Goal: Information Seeking & Learning: Check status

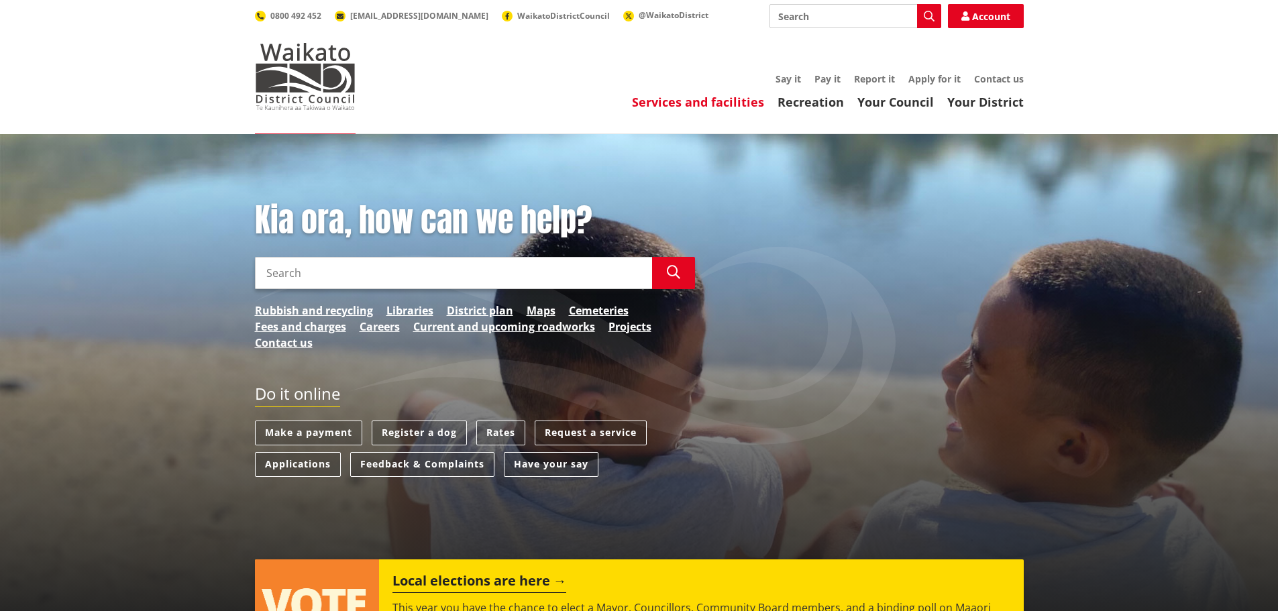
click at [721, 105] on link "Services and facilities" at bounding box center [698, 102] width 132 height 16
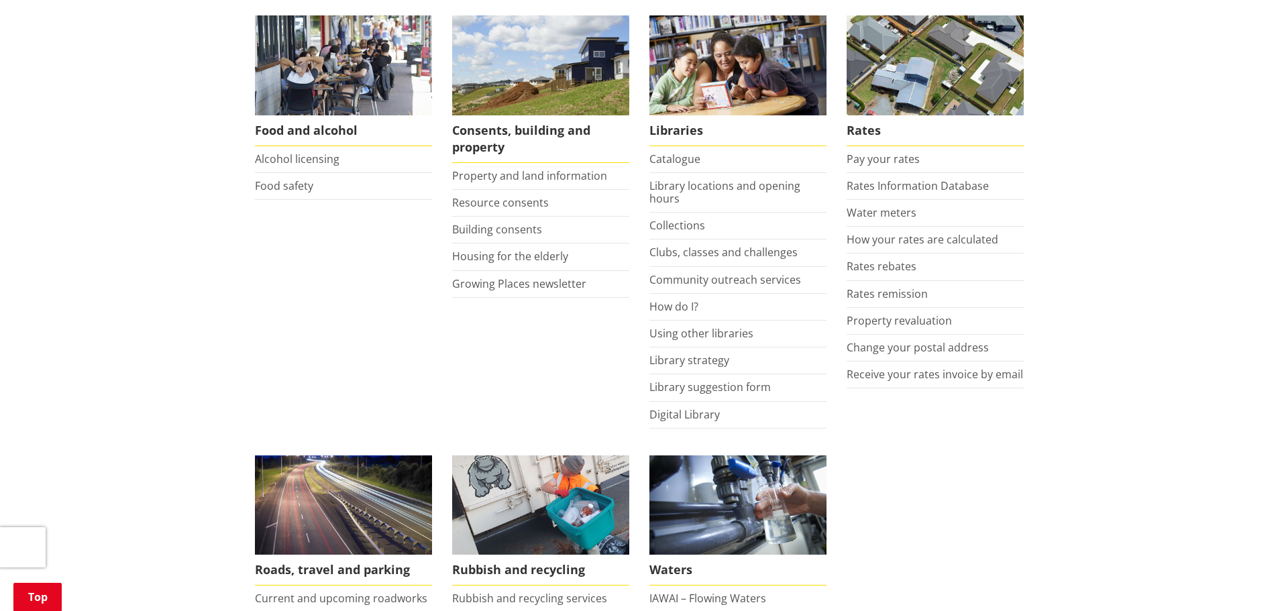
scroll to position [536, 0]
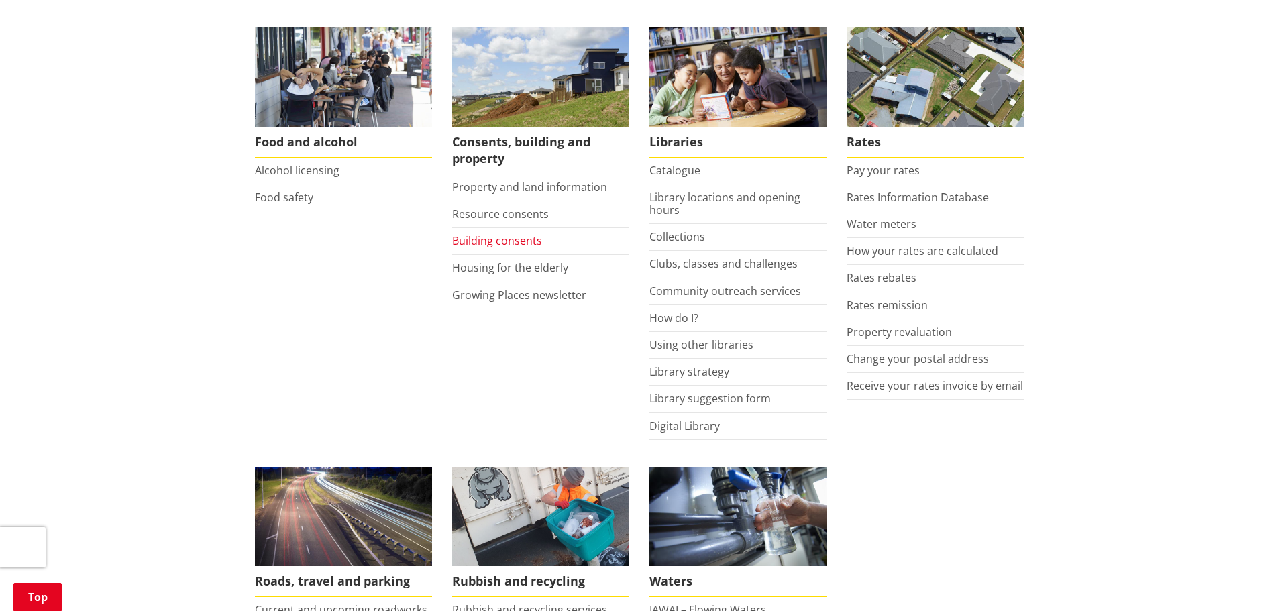
click at [504, 237] on link "Building consents" at bounding box center [497, 240] width 90 height 15
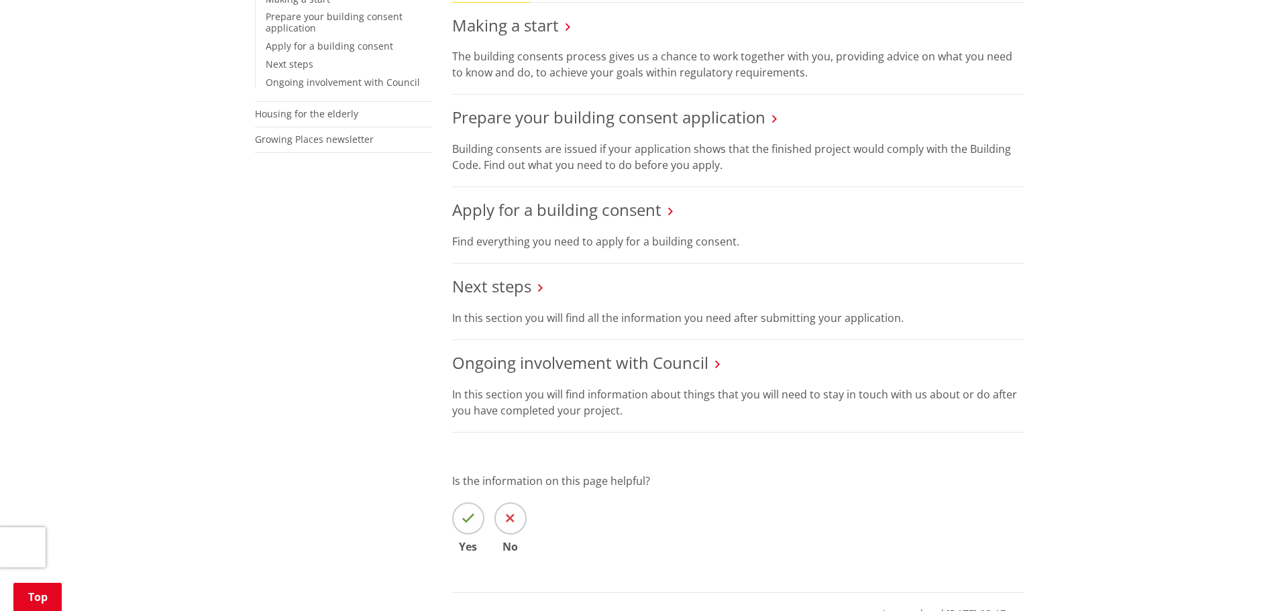
scroll to position [402, 0]
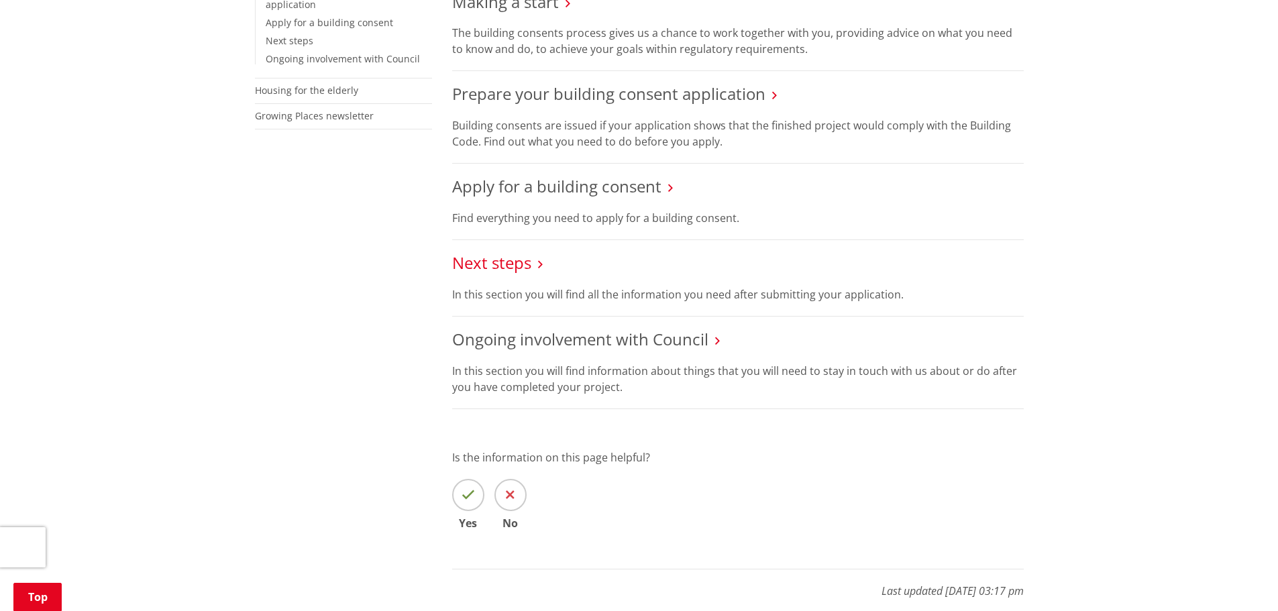
click at [502, 263] on link "Next steps" at bounding box center [491, 262] width 79 height 22
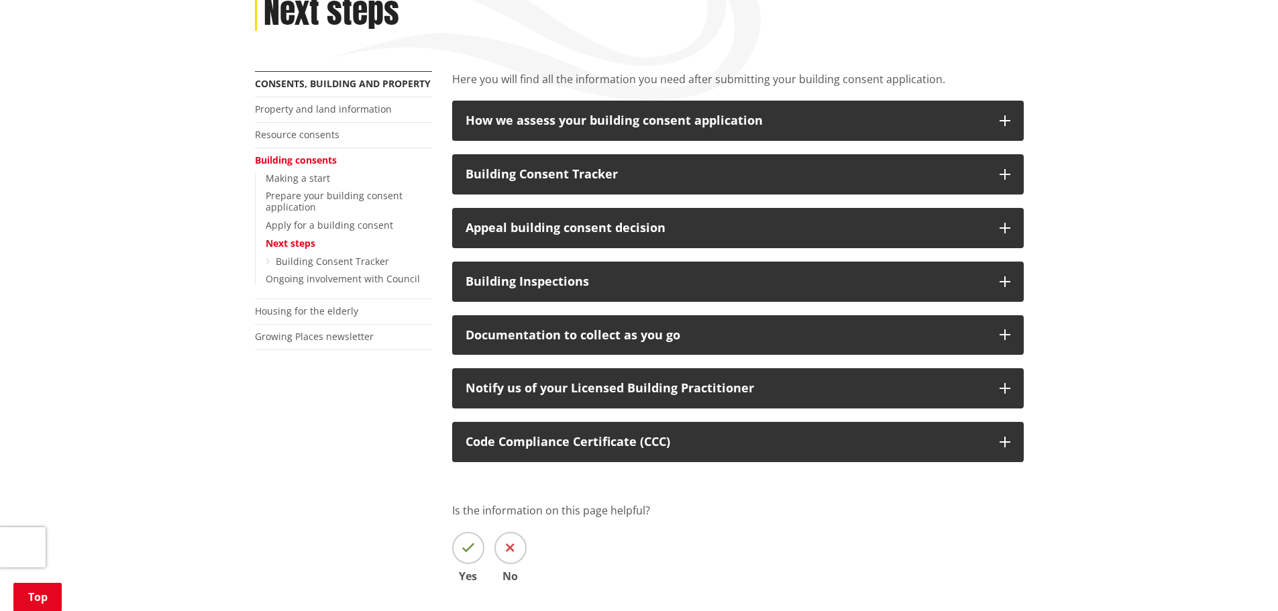
scroll to position [201, 0]
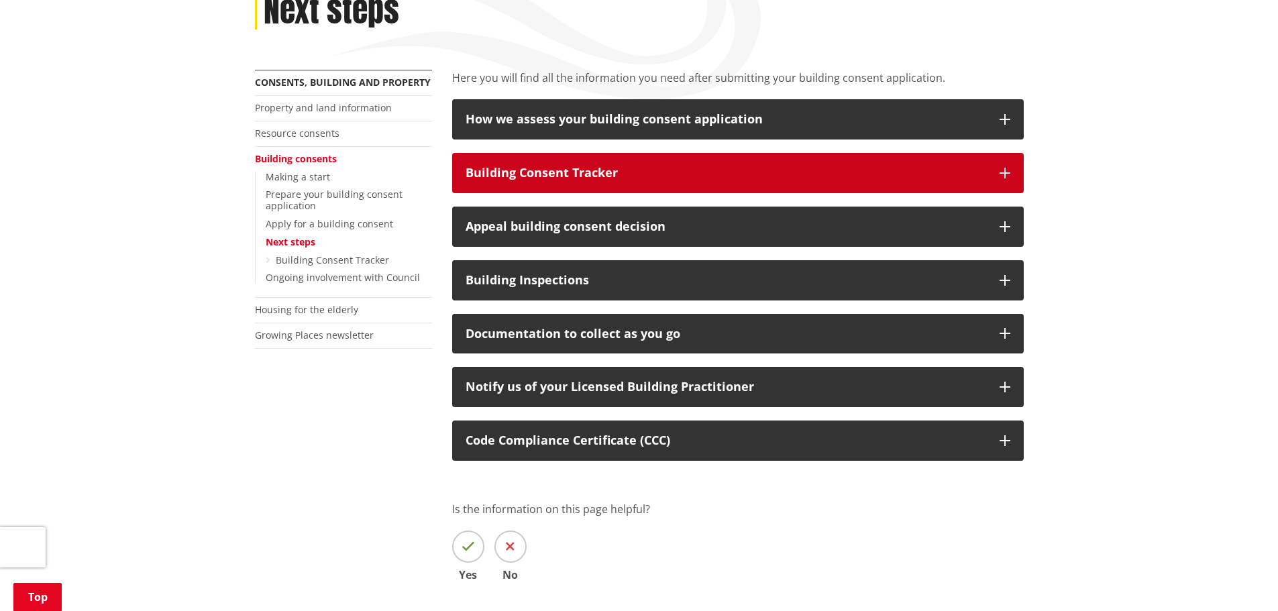
click at [1008, 166] on button "Building Consent Tracker" at bounding box center [737, 173] width 571 height 40
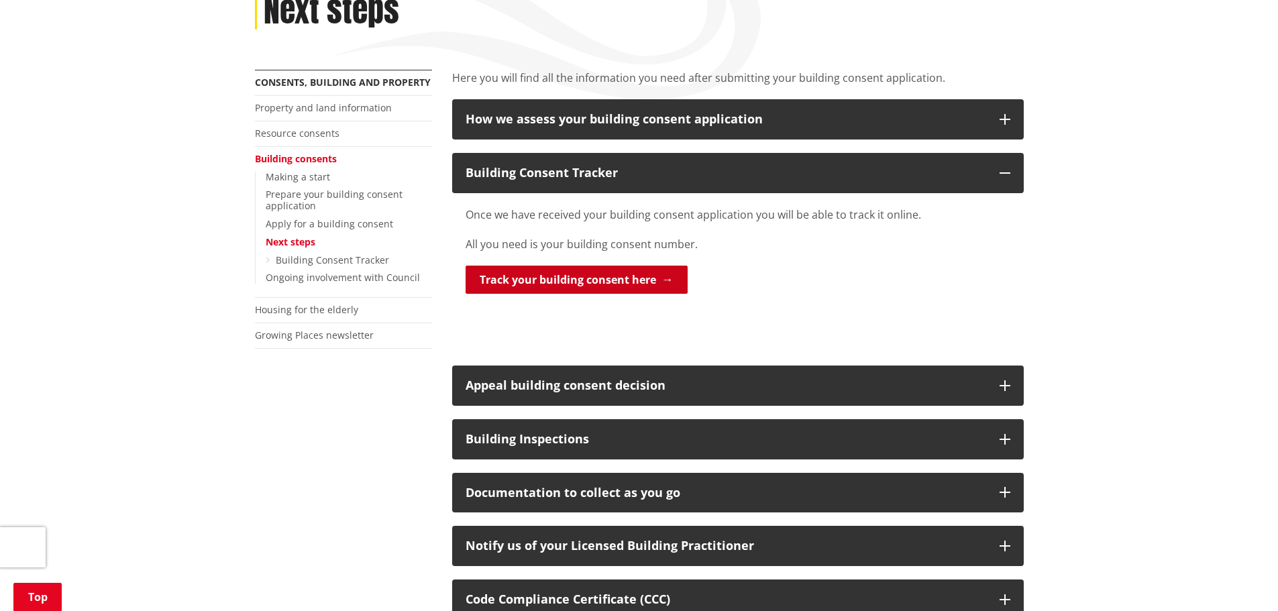
click at [612, 274] on link "Track your building consent here" at bounding box center [576, 280] width 222 height 28
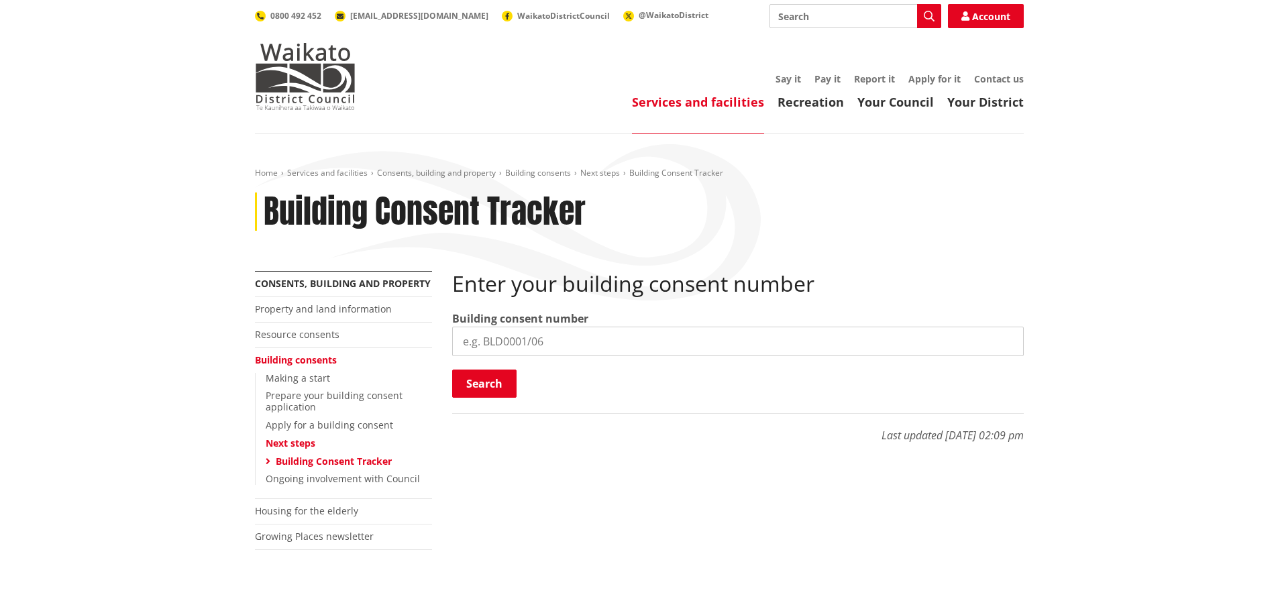
click at [691, 357] on div "Enter your building consent number Building consent number Search Searching..." at bounding box center [737, 335] width 571 height 128
click at [694, 341] on input "search" at bounding box center [737, 342] width 571 height 30
click at [640, 341] on input "search" at bounding box center [737, 342] width 571 height 30
paste input "BLD1337/25"
type input "BLD1337/25"
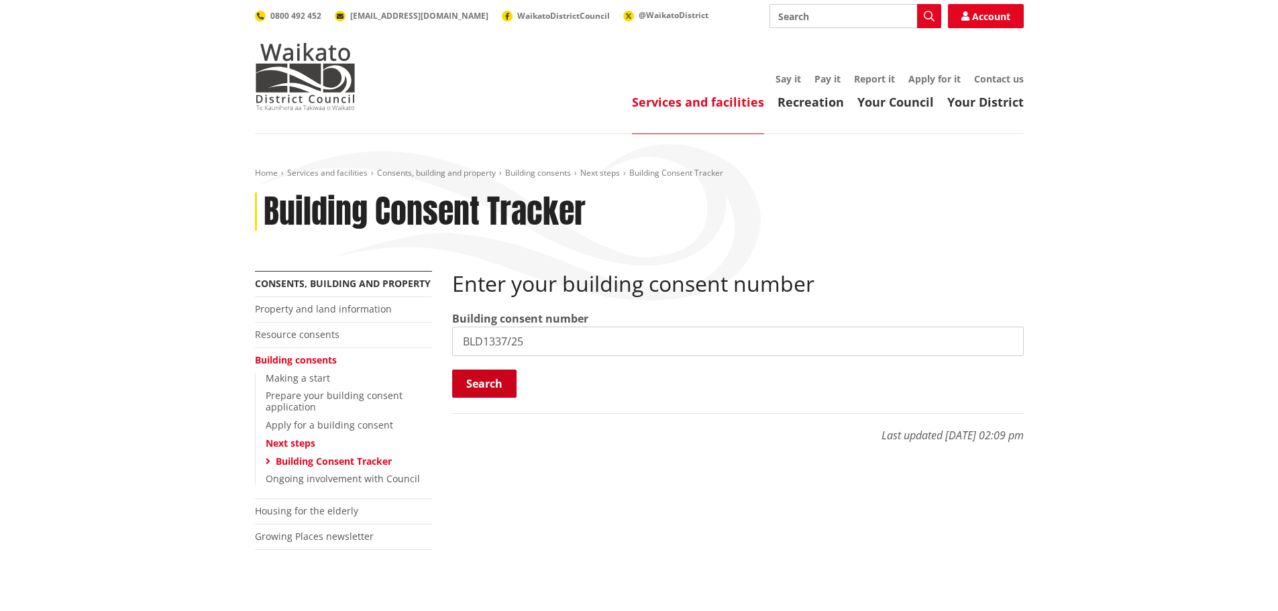
click at [487, 378] on button "Search" at bounding box center [484, 384] width 64 height 28
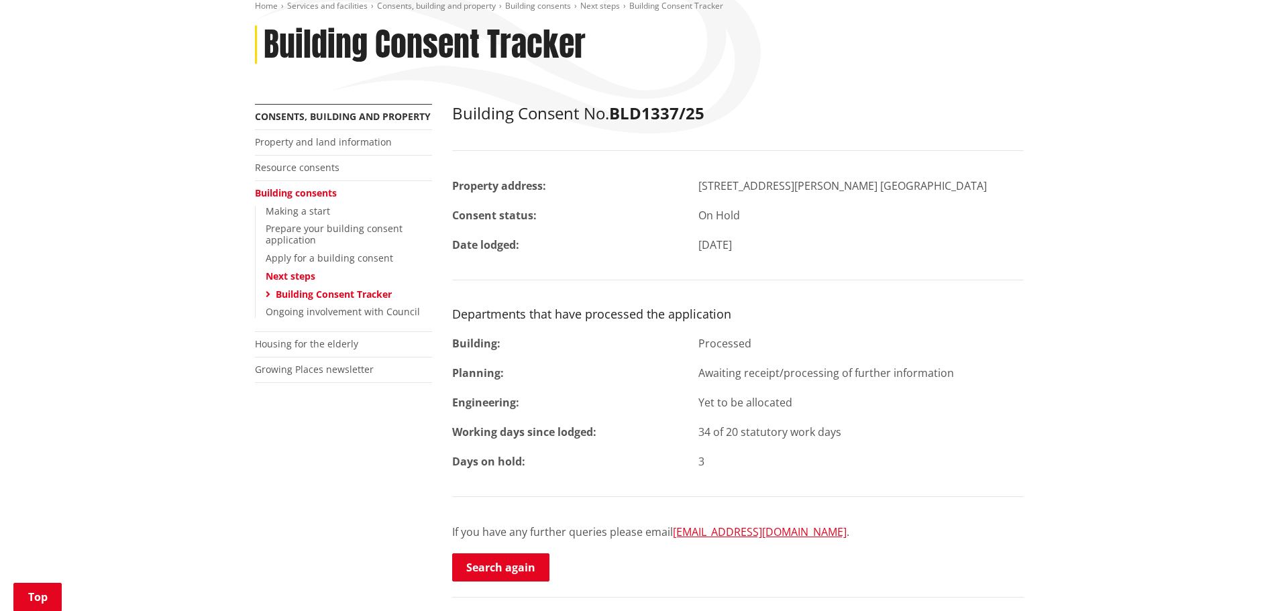
scroll to position [201, 0]
